Goal: Navigation & Orientation: Find specific page/section

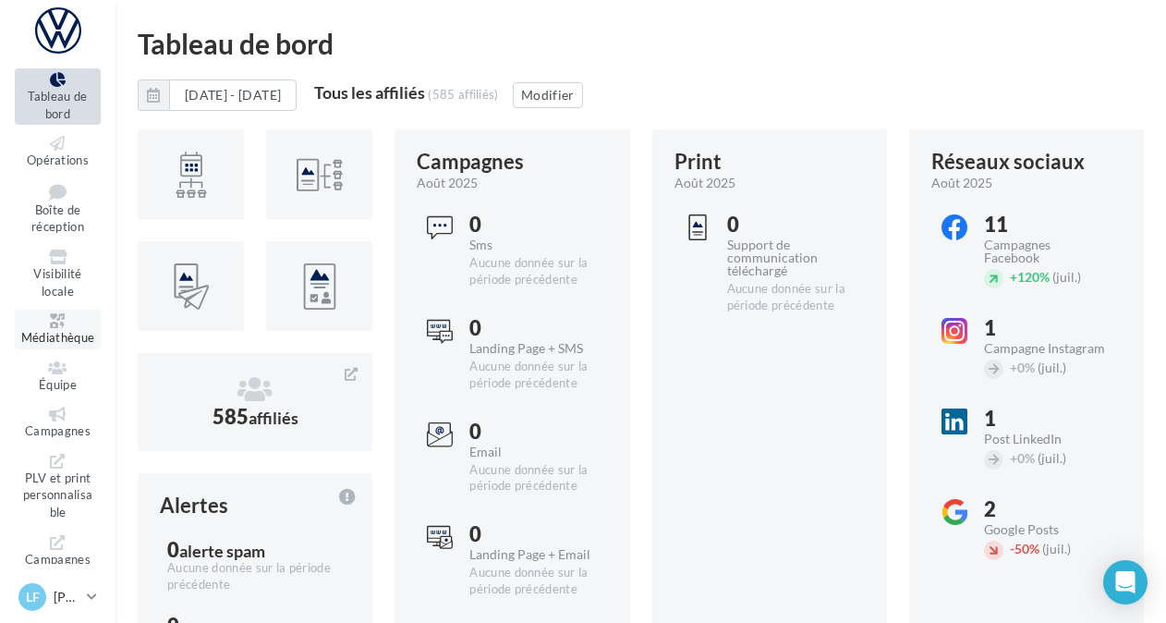
click at [64, 327] on icon at bounding box center [57, 320] width 75 height 15
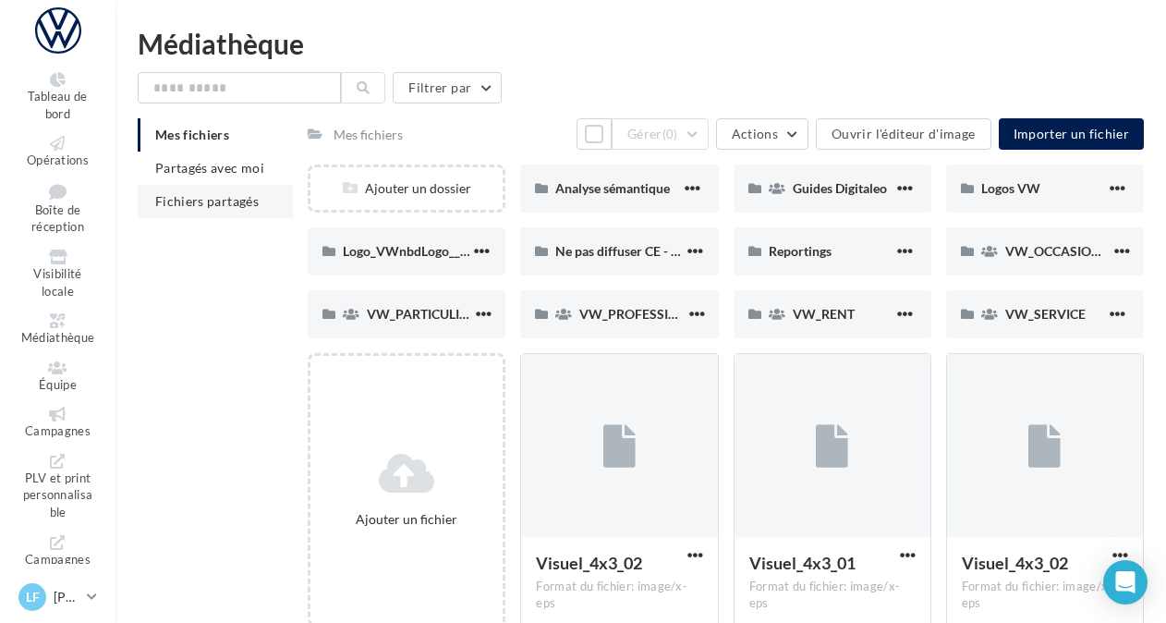
click at [213, 205] on span "Fichiers partagés" at bounding box center [207, 201] width 104 height 16
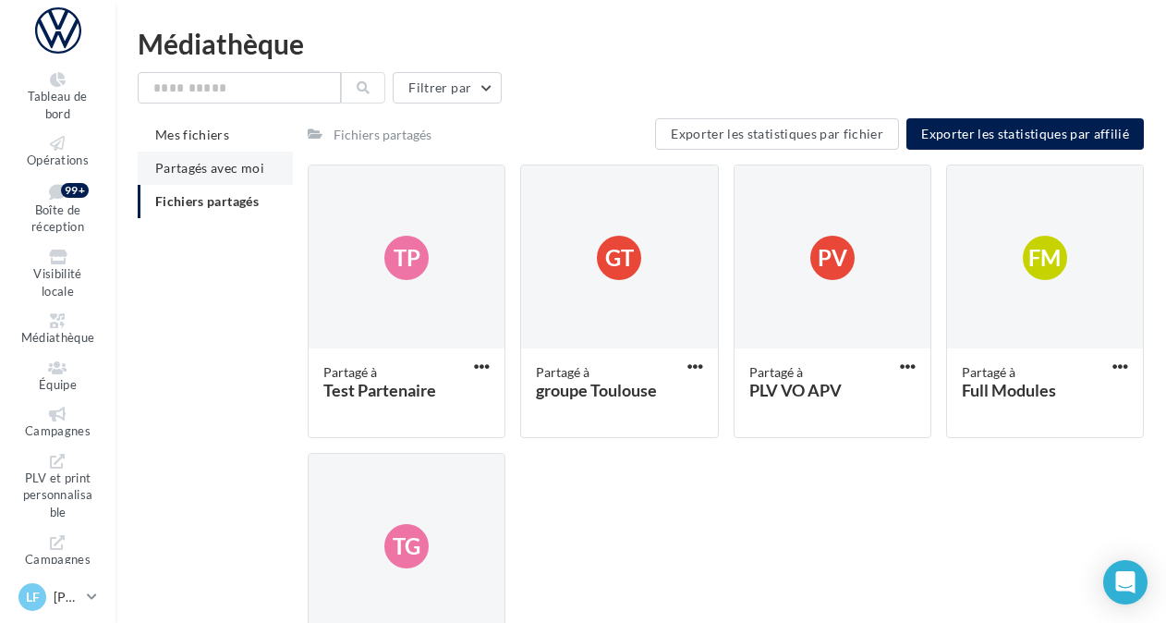
click at [202, 162] on span "Partagés avec moi" at bounding box center [209, 168] width 109 height 16
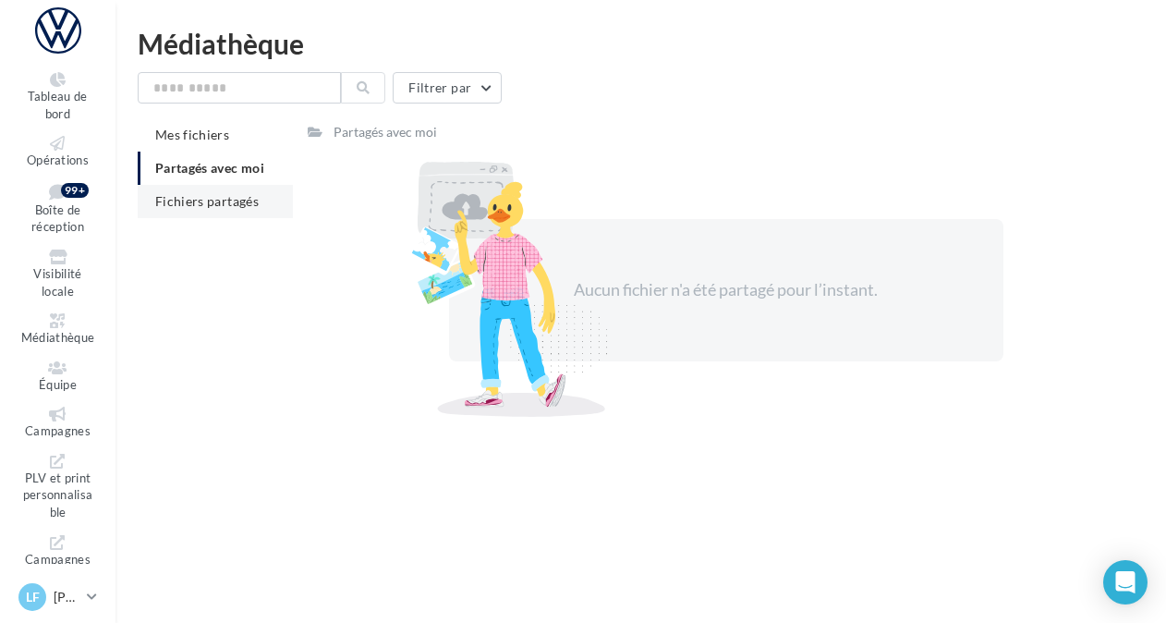
click at [224, 205] on span "Fichiers partagés" at bounding box center [207, 201] width 104 height 16
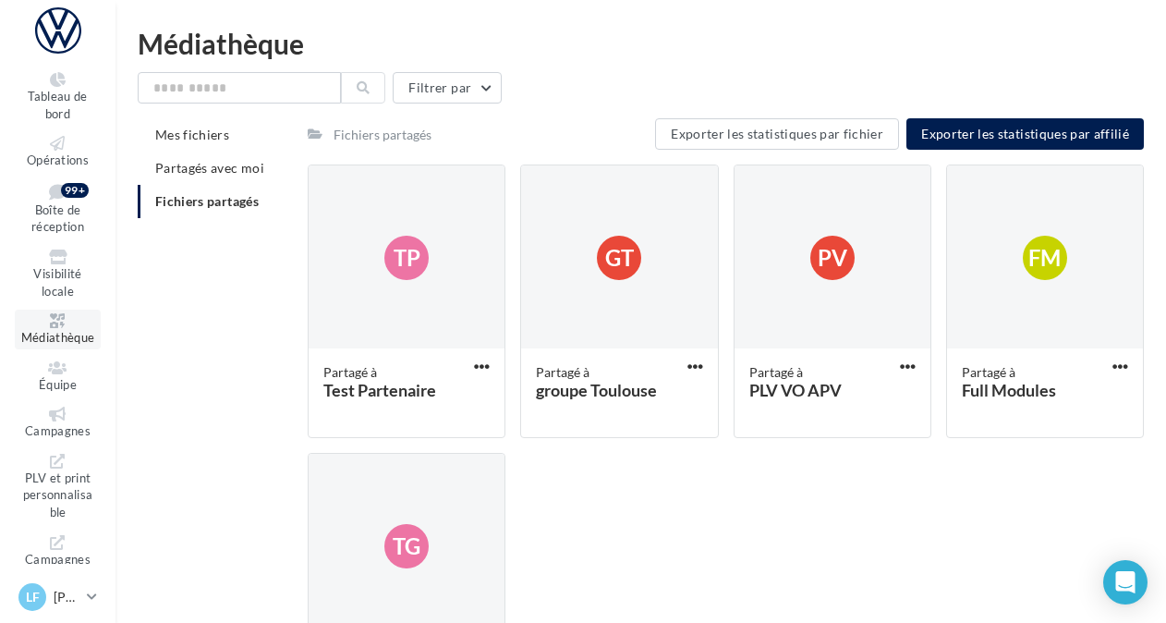
click at [61, 333] on span "Médiathèque" at bounding box center [58, 337] width 74 height 15
click at [62, 320] on icon at bounding box center [57, 320] width 75 height 15
click at [388, 143] on div "Fichiers partagés" at bounding box center [383, 135] width 98 height 18
click at [54, 320] on icon at bounding box center [57, 320] width 75 height 15
click at [218, 150] on li "Mes fichiers" at bounding box center [215, 134] width 155 height 33
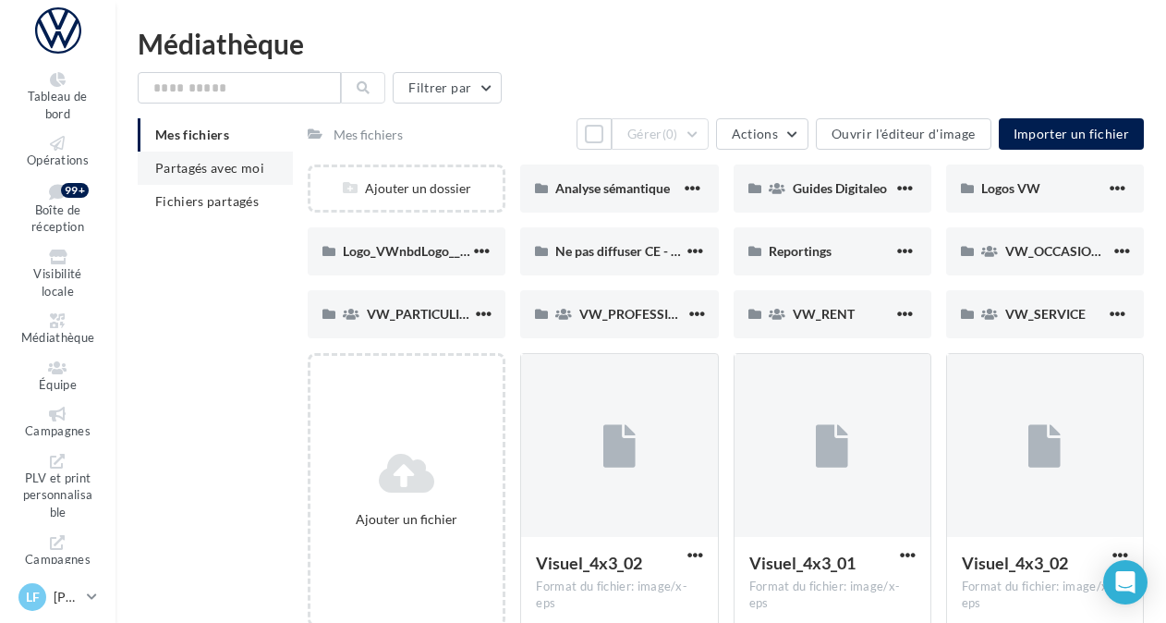
click at [214, 176] on li "Partagés avec moi" at bounding box center [215, 168] width 155 height 33
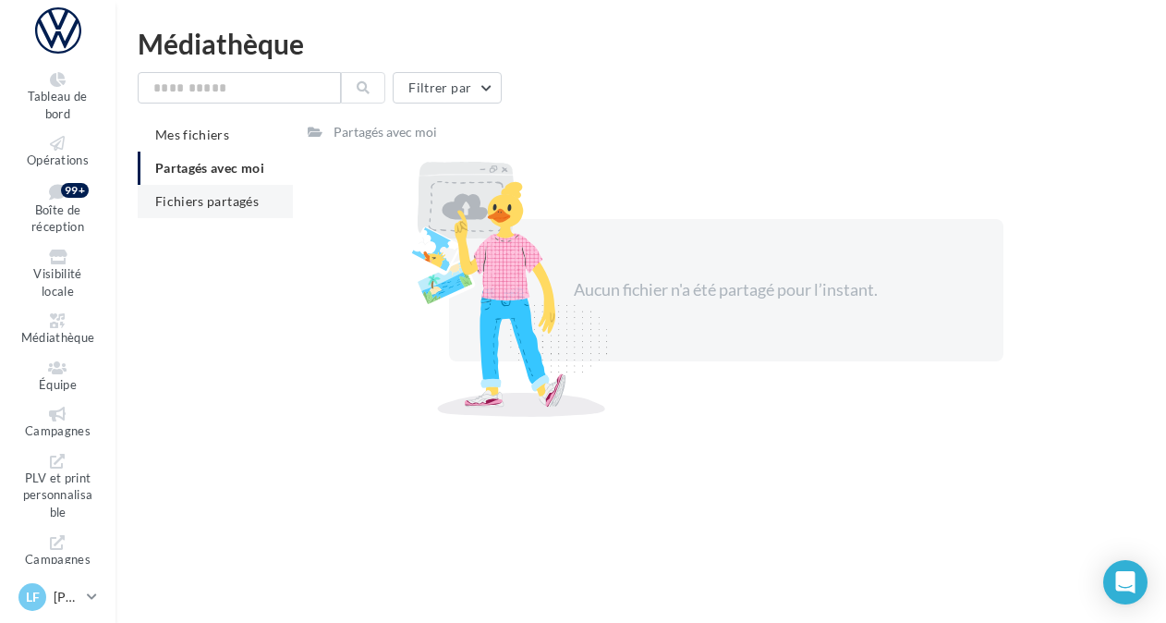
click at [218, 200] on span "Fichiers partagés" at bounding box center [207, 201] width 104 height 16
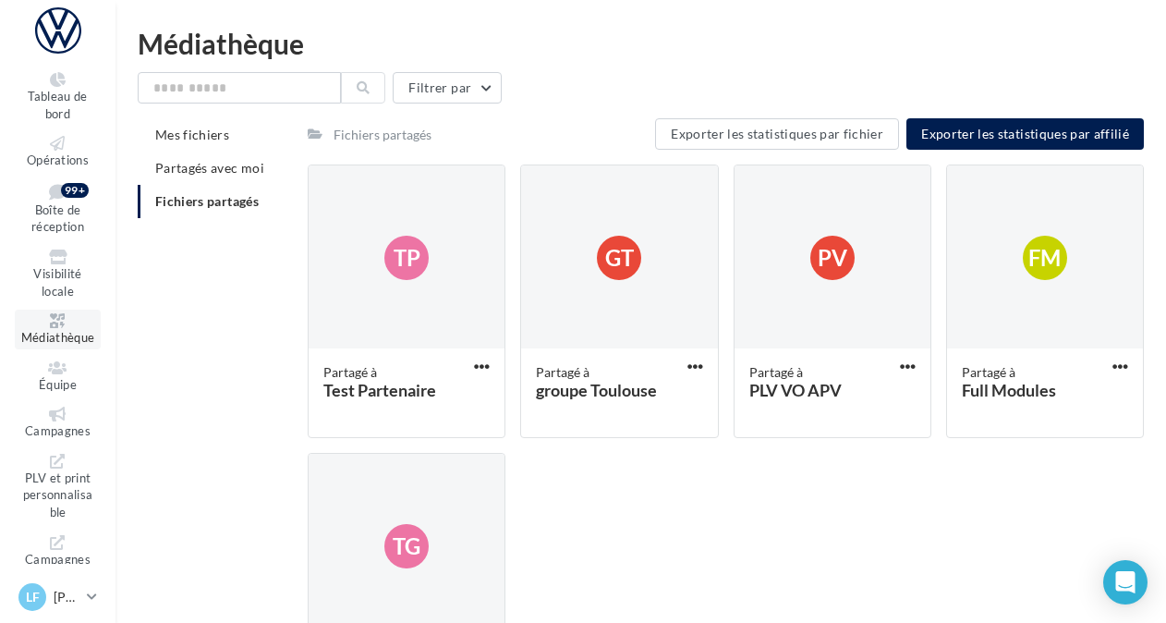
click at [54, 318] on icon at bounding box center [57, 320] width 75 height 15
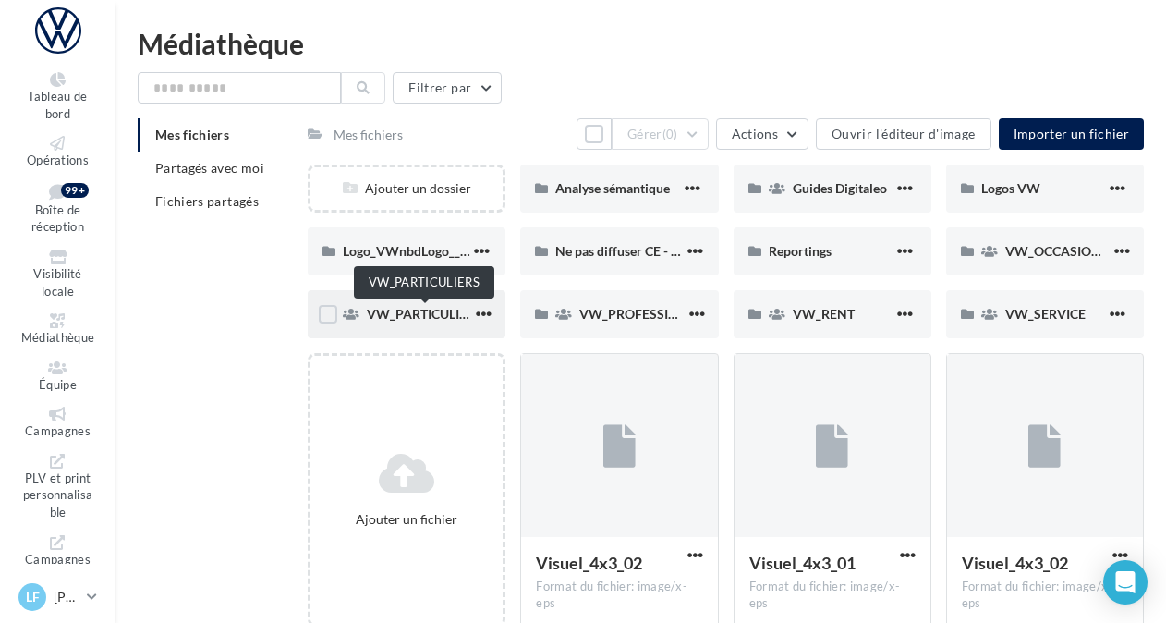
click at [416, 317] on span "VW_PARTICULIERS" at bounding box center [425, 314] width 116 height 16
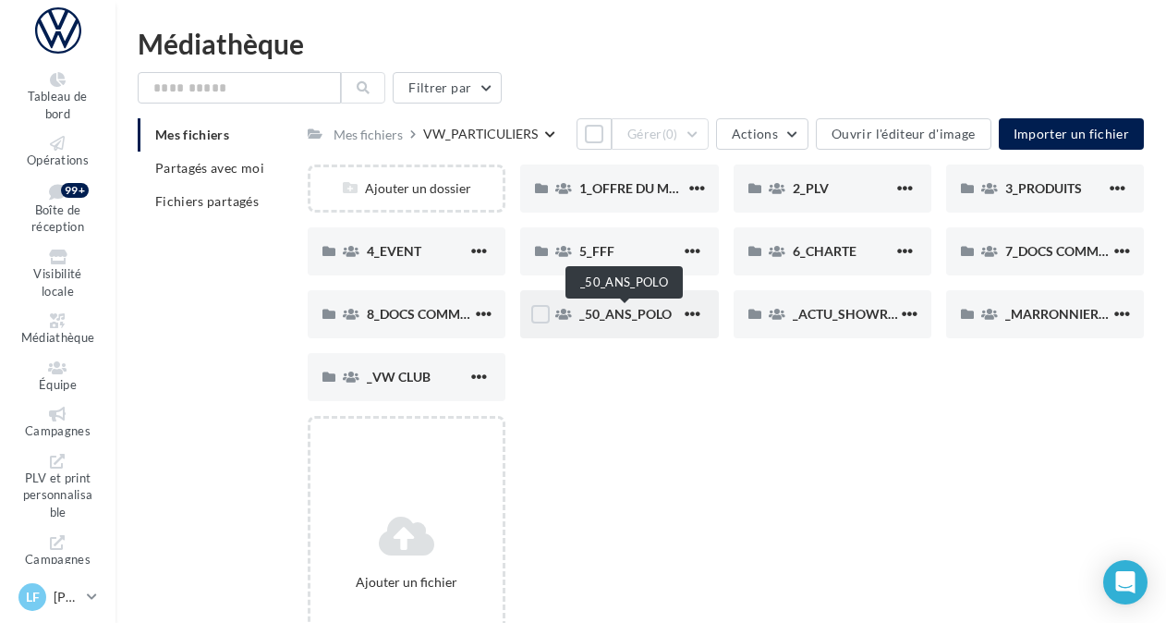
click at [649, 312] on span "_50_ANS_POLO" at bounding box center [626, 314] width 92 height 16
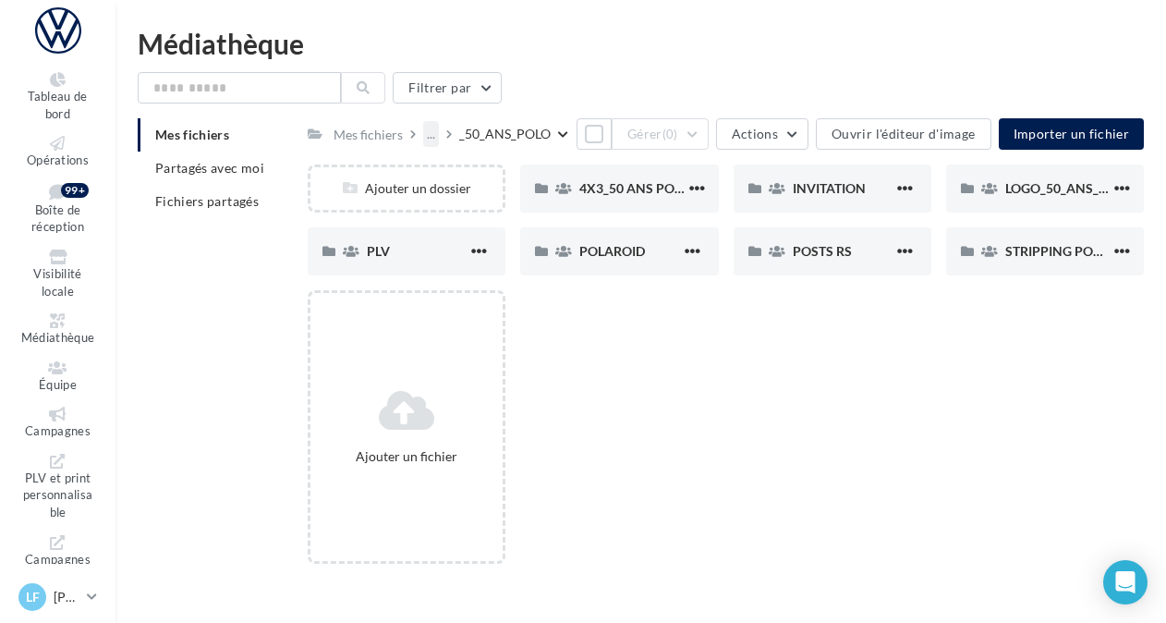
click at [433, 133] on div "..." at bounding box center [431, 134] width 16 height 26
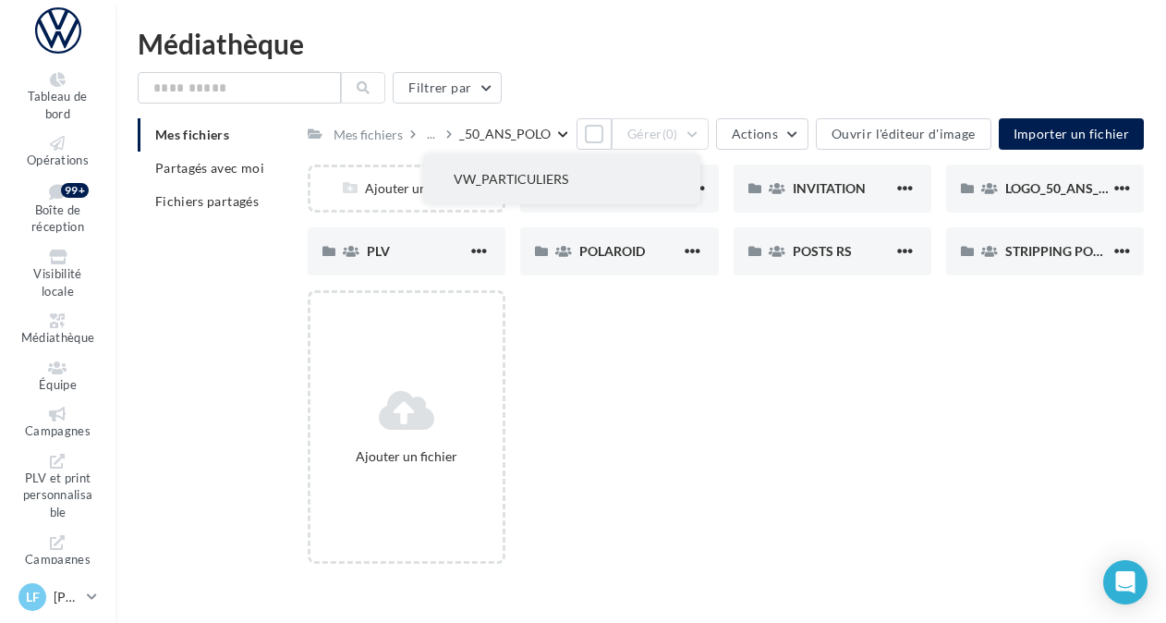
click at [523, 187] on button "VW_PARTICULIERS" at bounding box center [561, 179] width 275 height 48
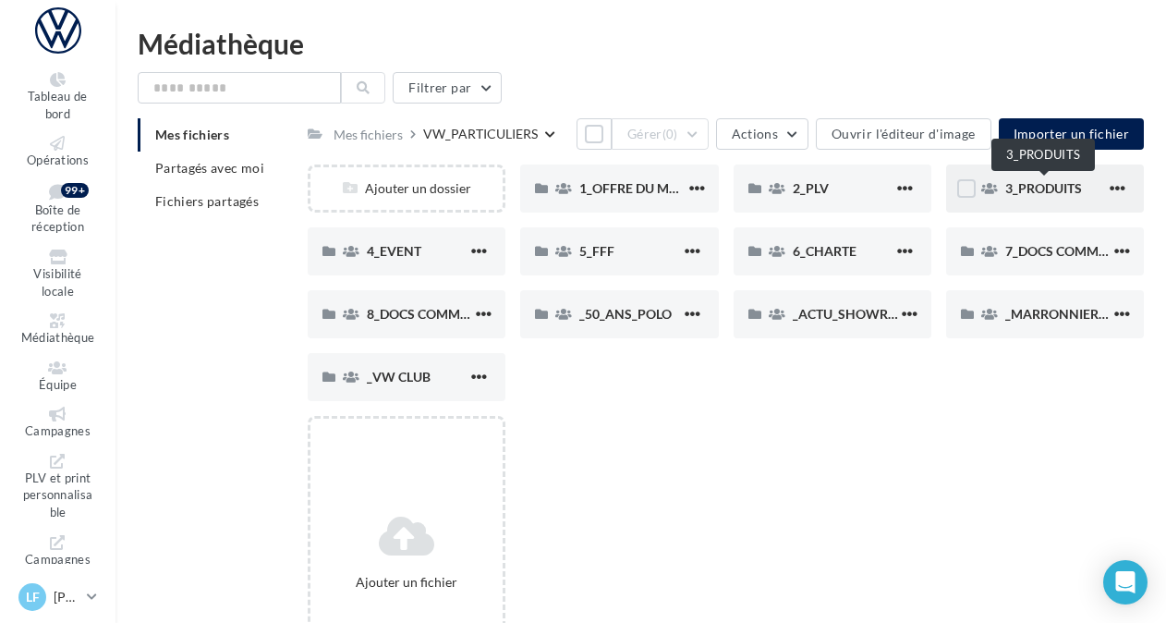
click at [1063, 195] on span "3_PRODUITS" at bounding box center [1044, 188] width 77 height 16
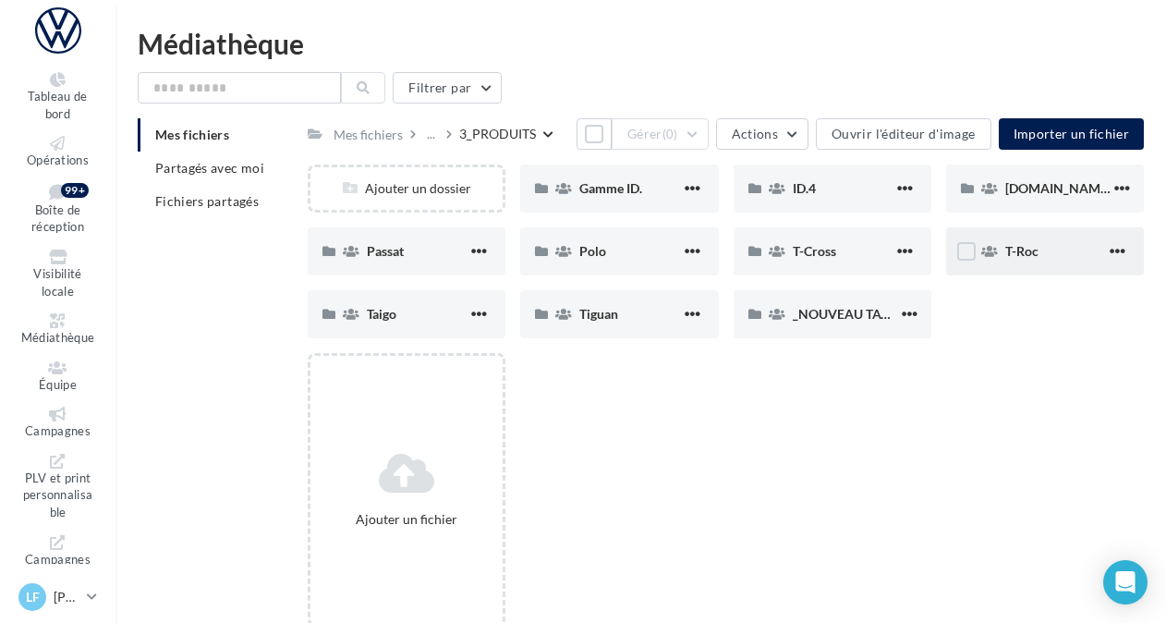
click at [1011, 261] on div "T-Roc" at bounding box center [1056, 251] width 101 height 18
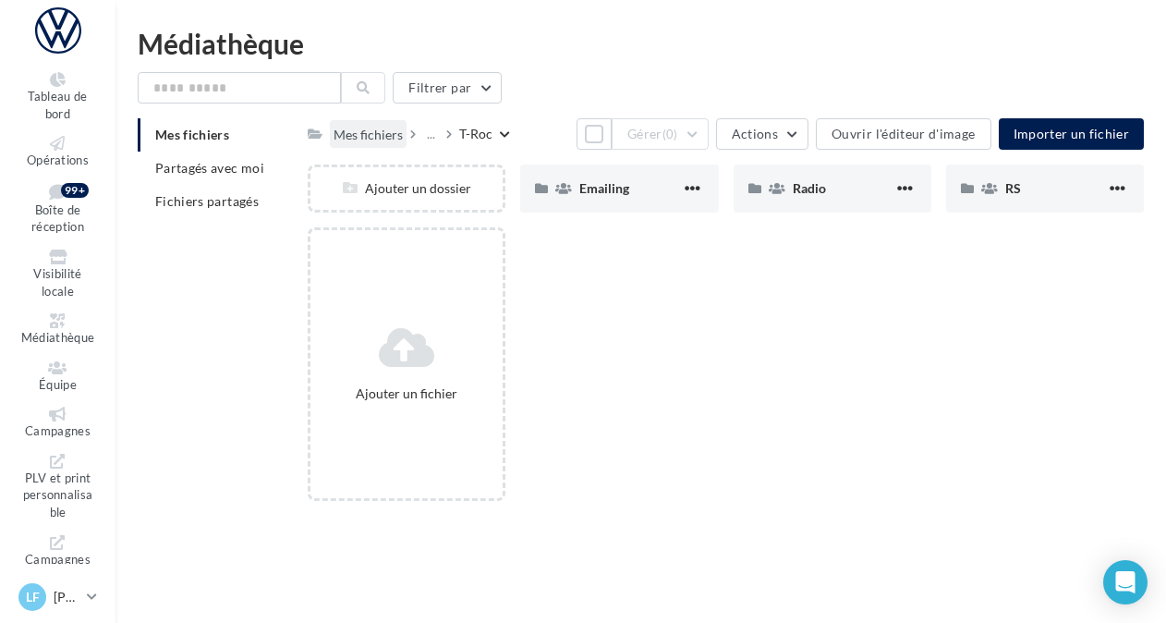
click at [386, 142] on div "Mes fichiers" at bounding box center [368, 135] width 69 height 18
